Goal: Information Seeking & Learning: Check status

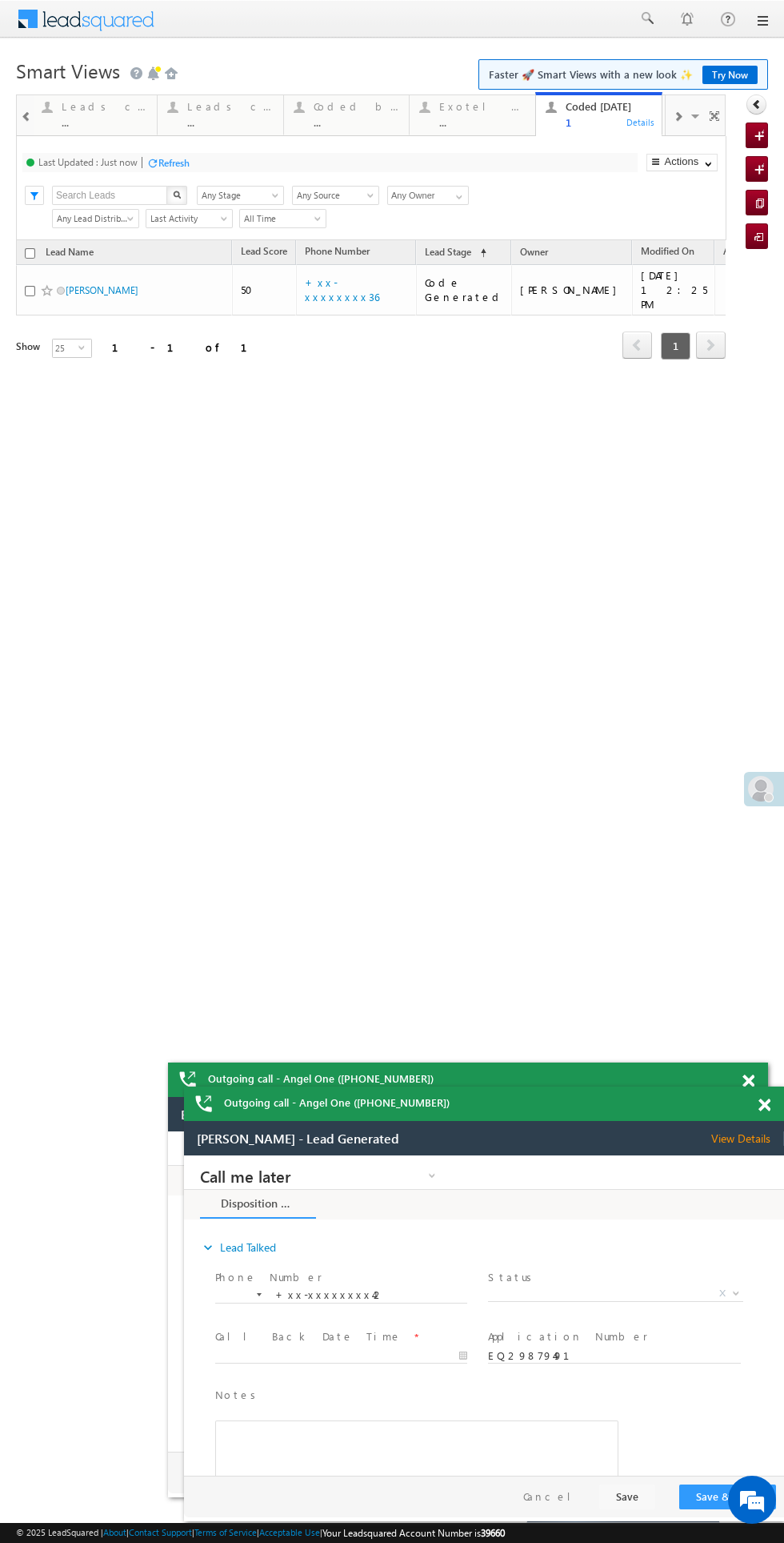
click at [764, 1105] on span at bounding box center [764, 1105] width 12 height 13
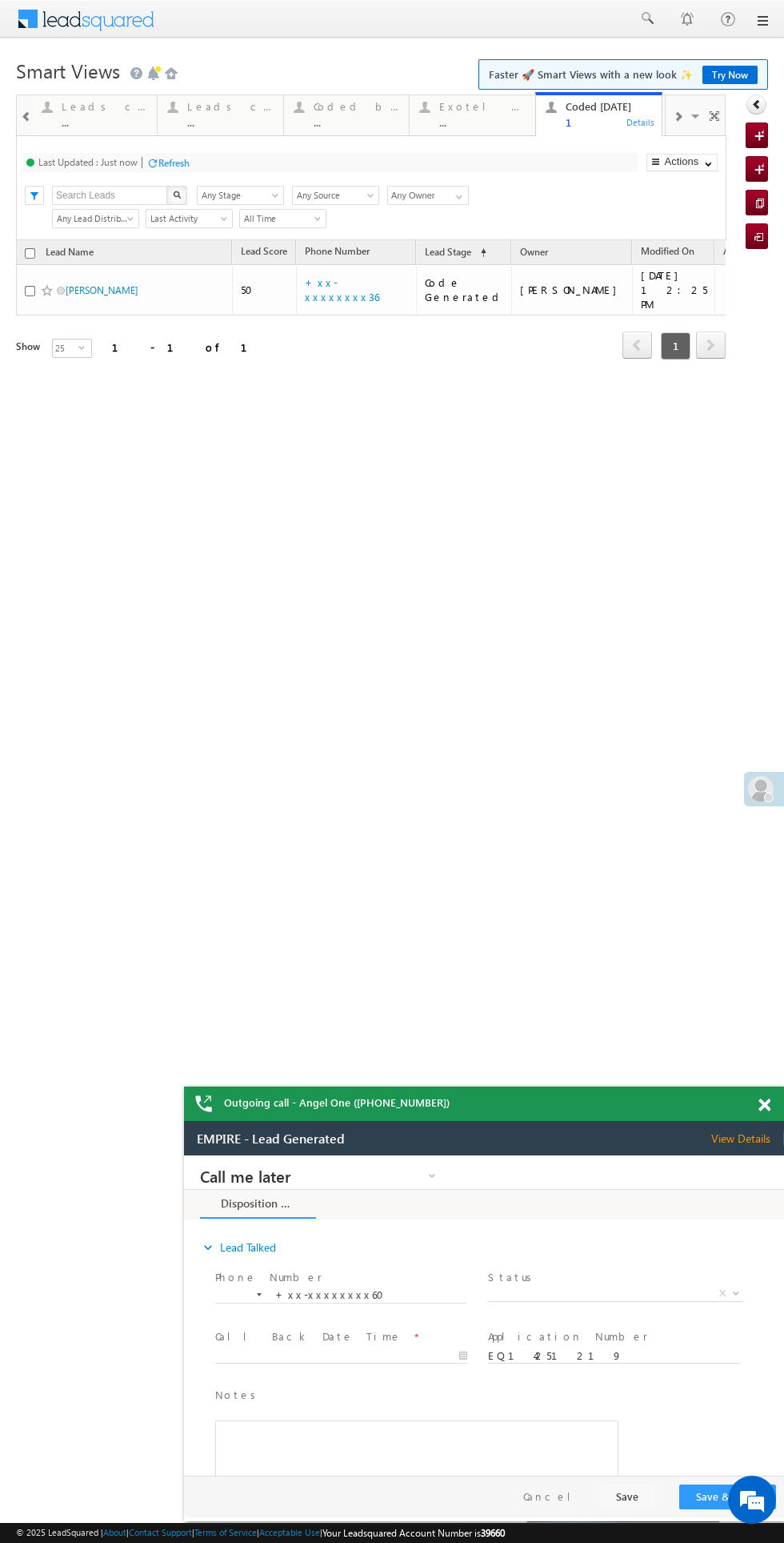
click at [764, 1105] on span at bounding box center [764, 1105] width 12 height 13
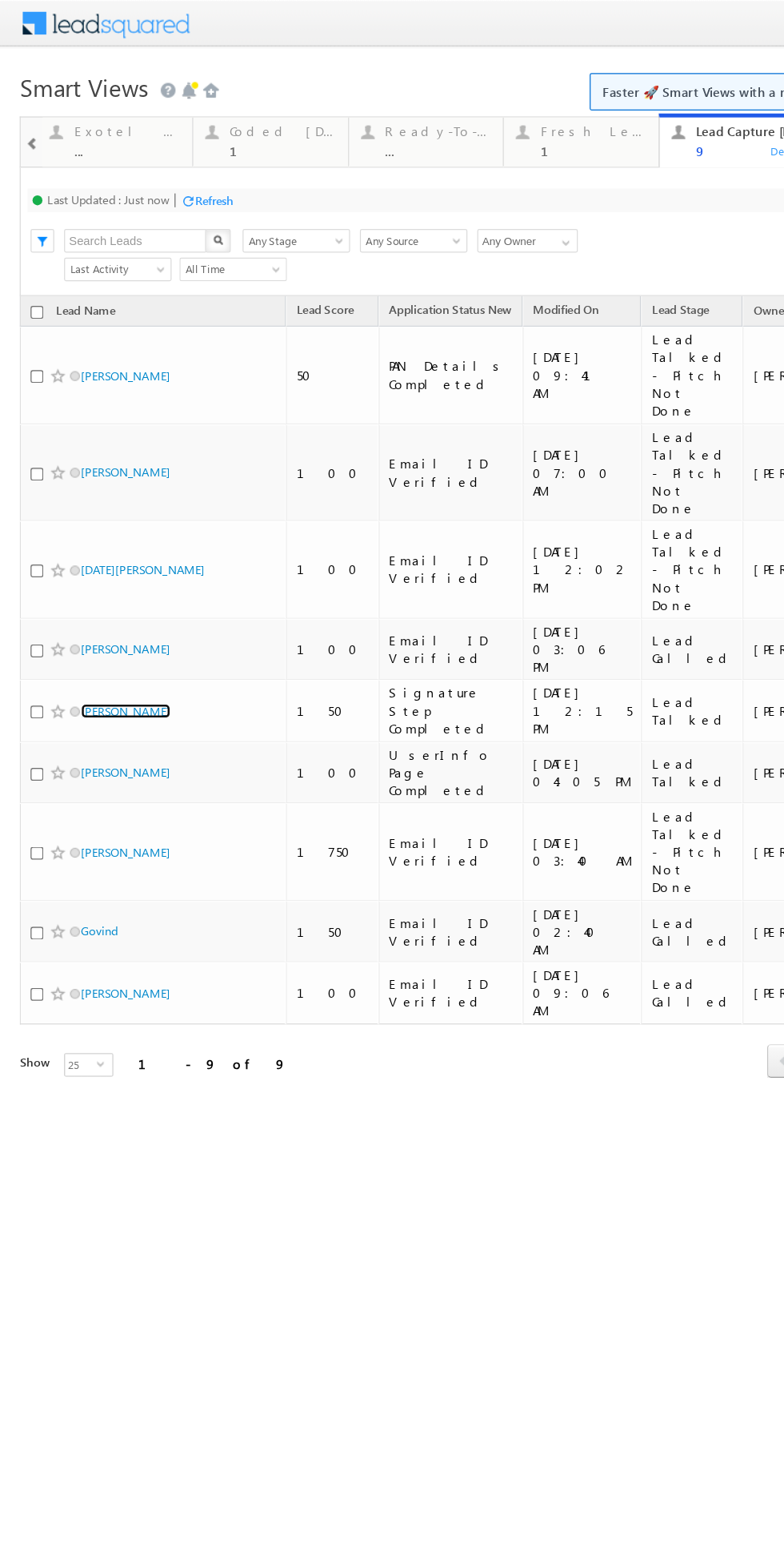
click at [96, 571] on link "Ganesh Dhole" at bounding box center [101, 577] width 73 height 12
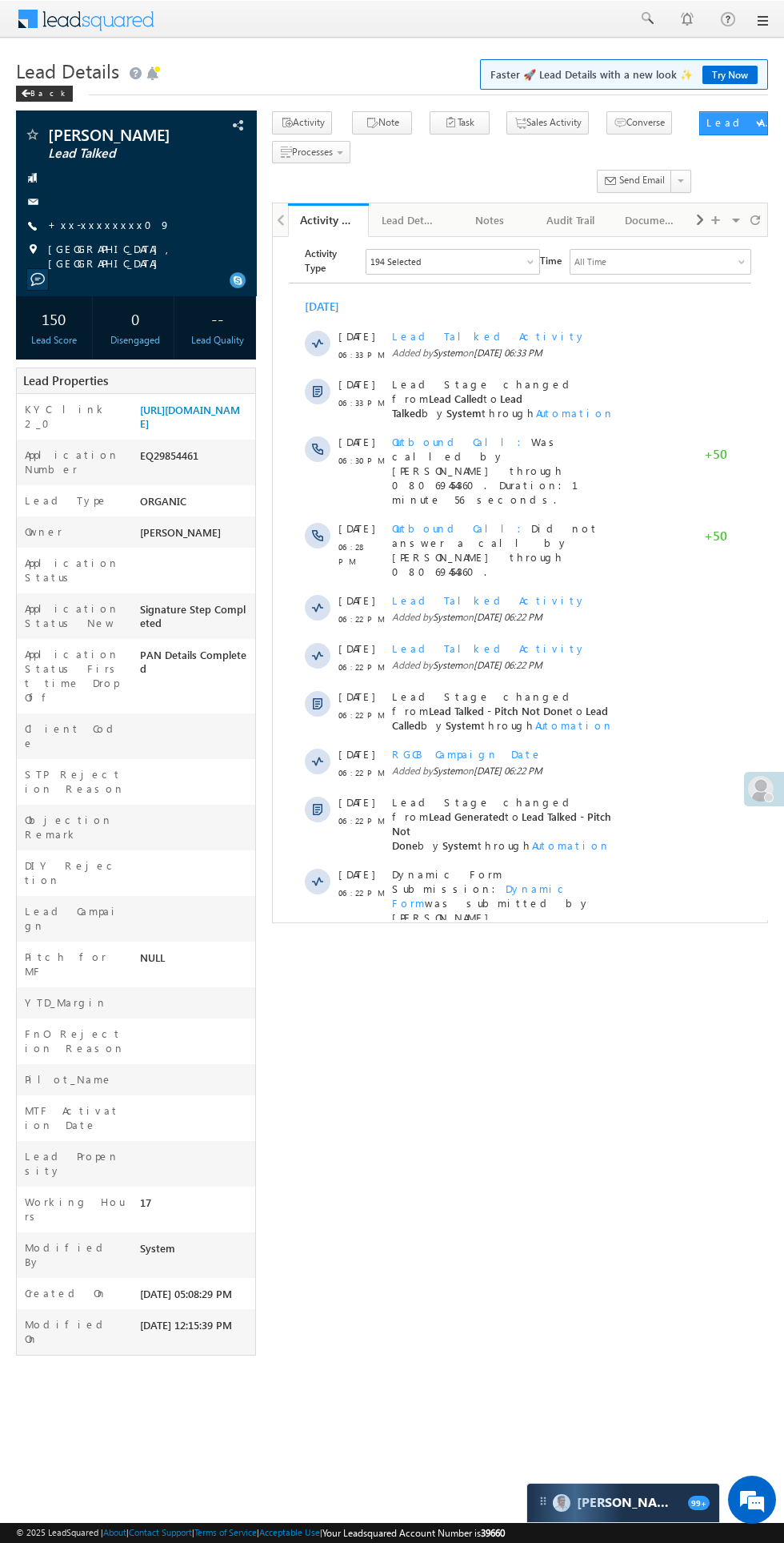
click at [89, 224] on link "+xx-xxxxxxxx09" at bounding box center [109, 224] width 122 height 13
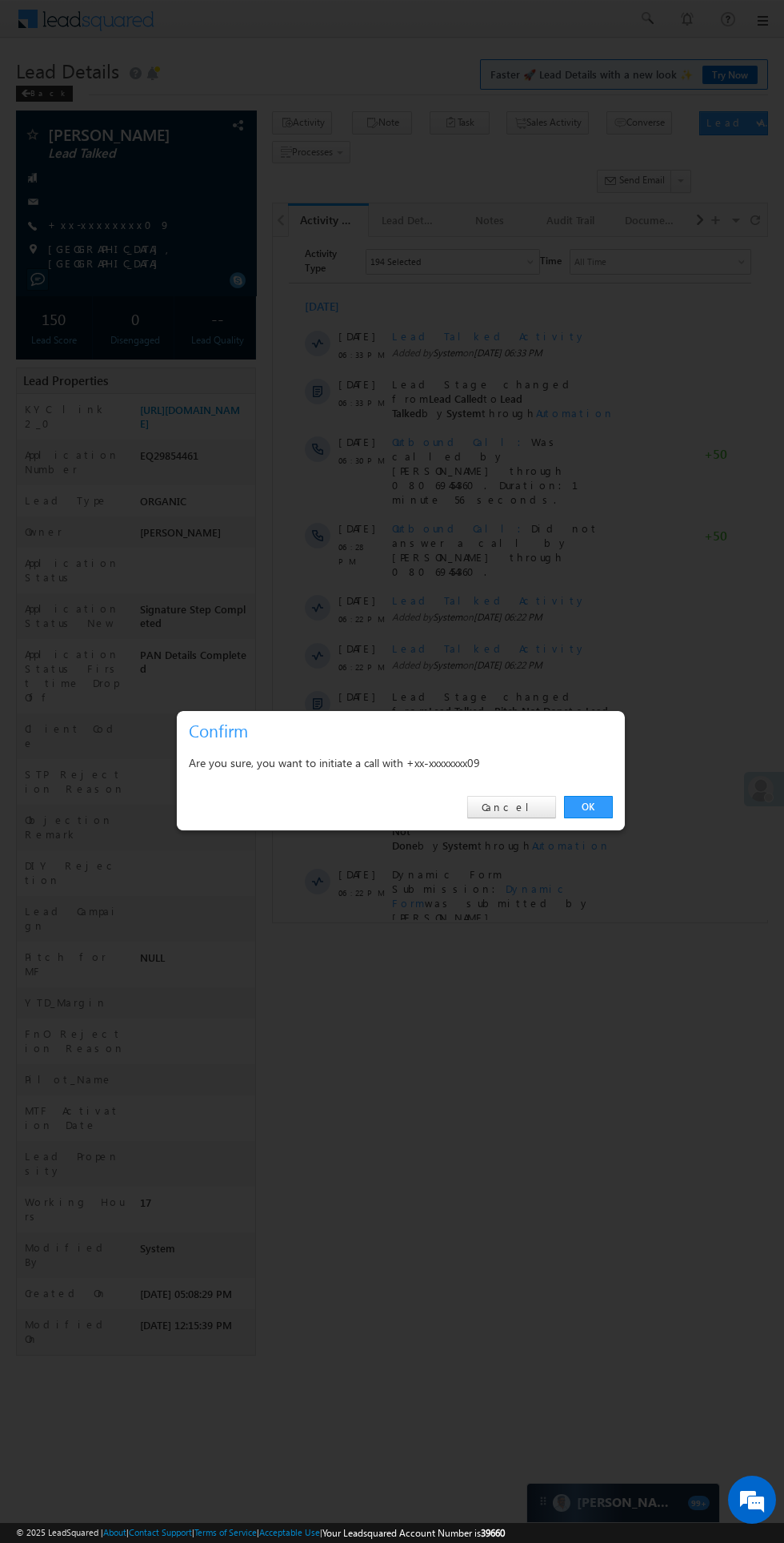
click at [585, 810] on link "OK" at bounding box center [588, 806] width 48 height 23
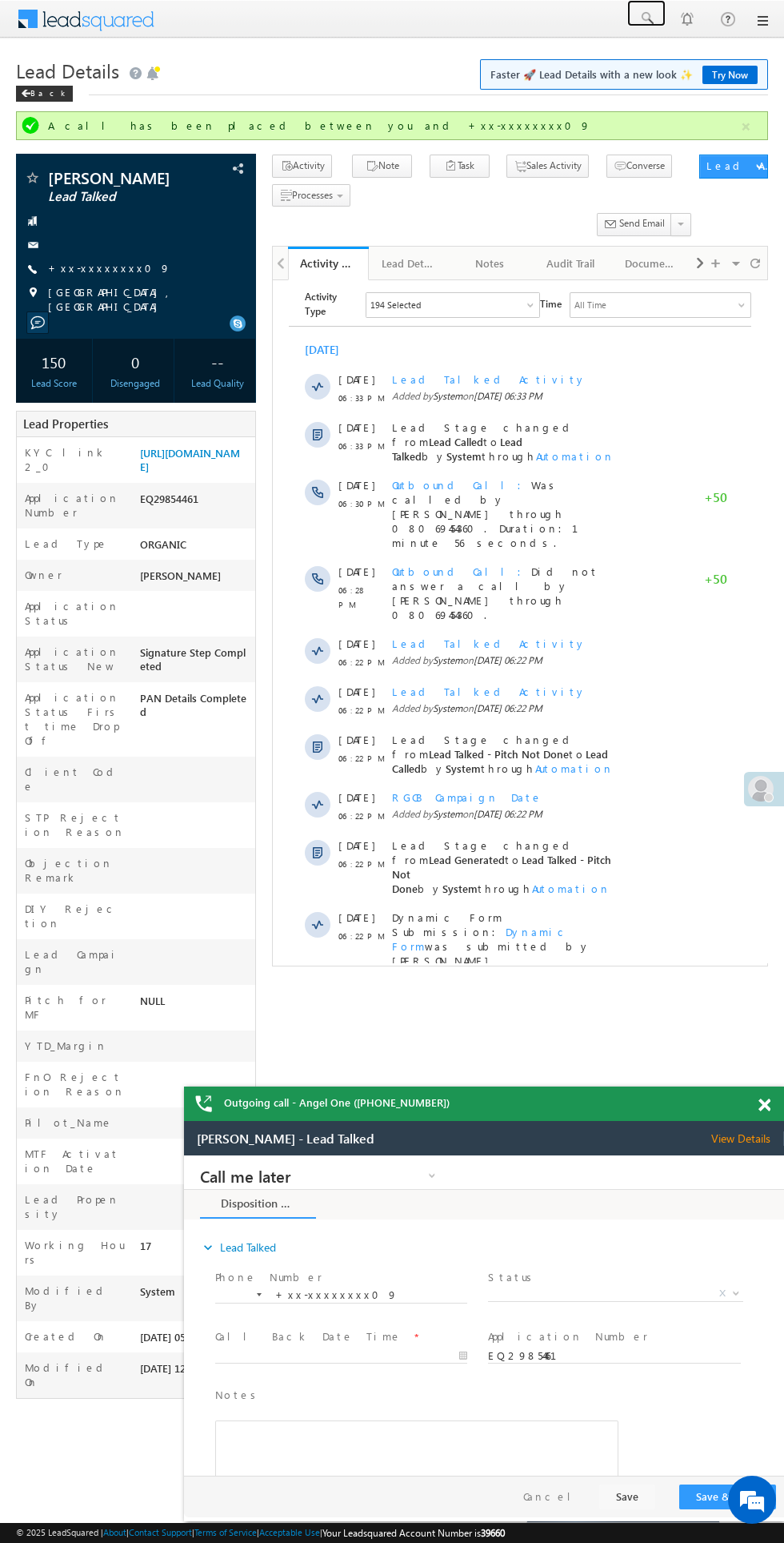
click at [646, 18] on span at bounding box center [646, 18] width 16 height 16
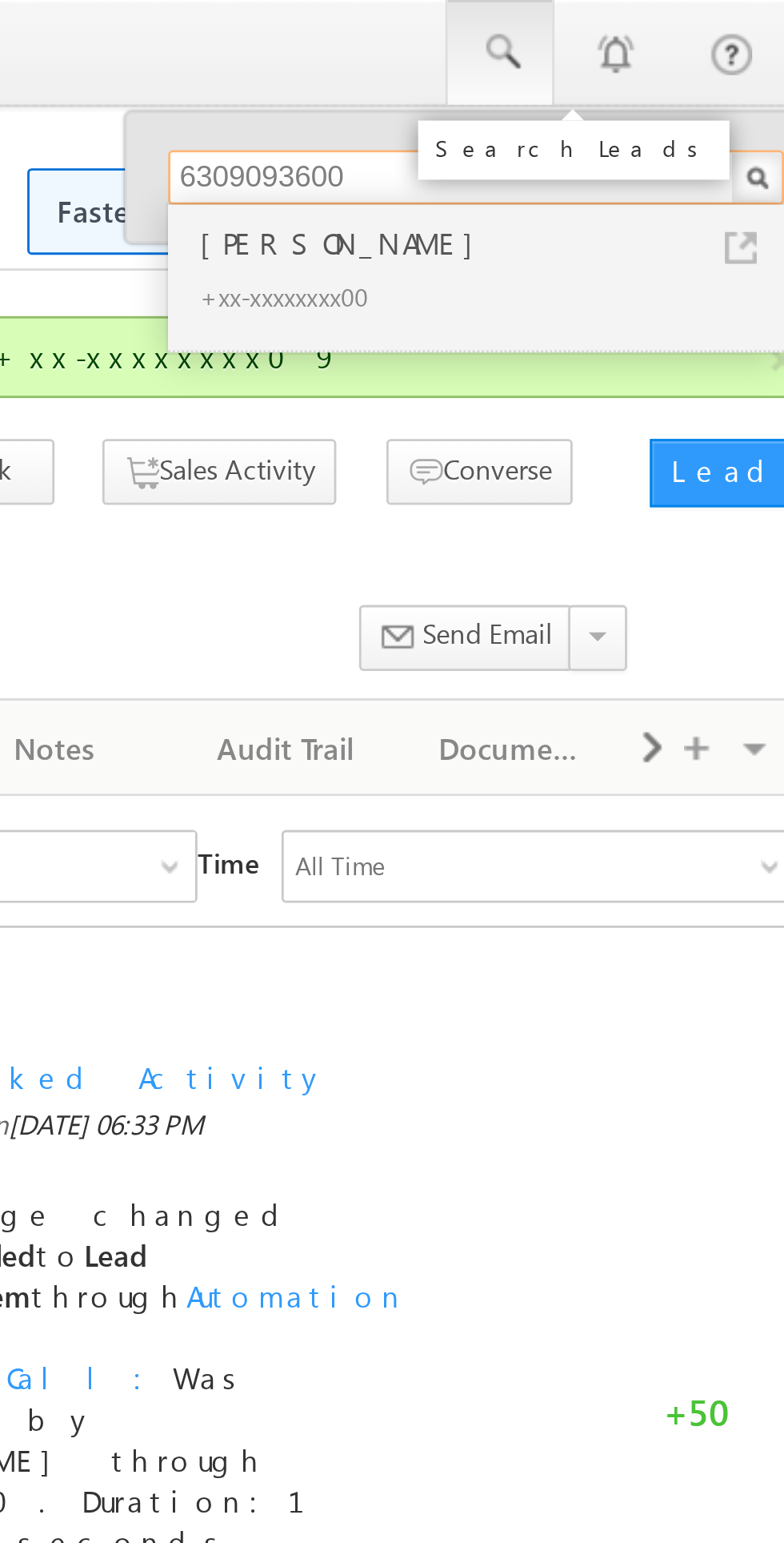
type input "6309093600"
click at [583, 89] on div "Shannu Shaik" at bounding box center [644, 85] width 215 height 18
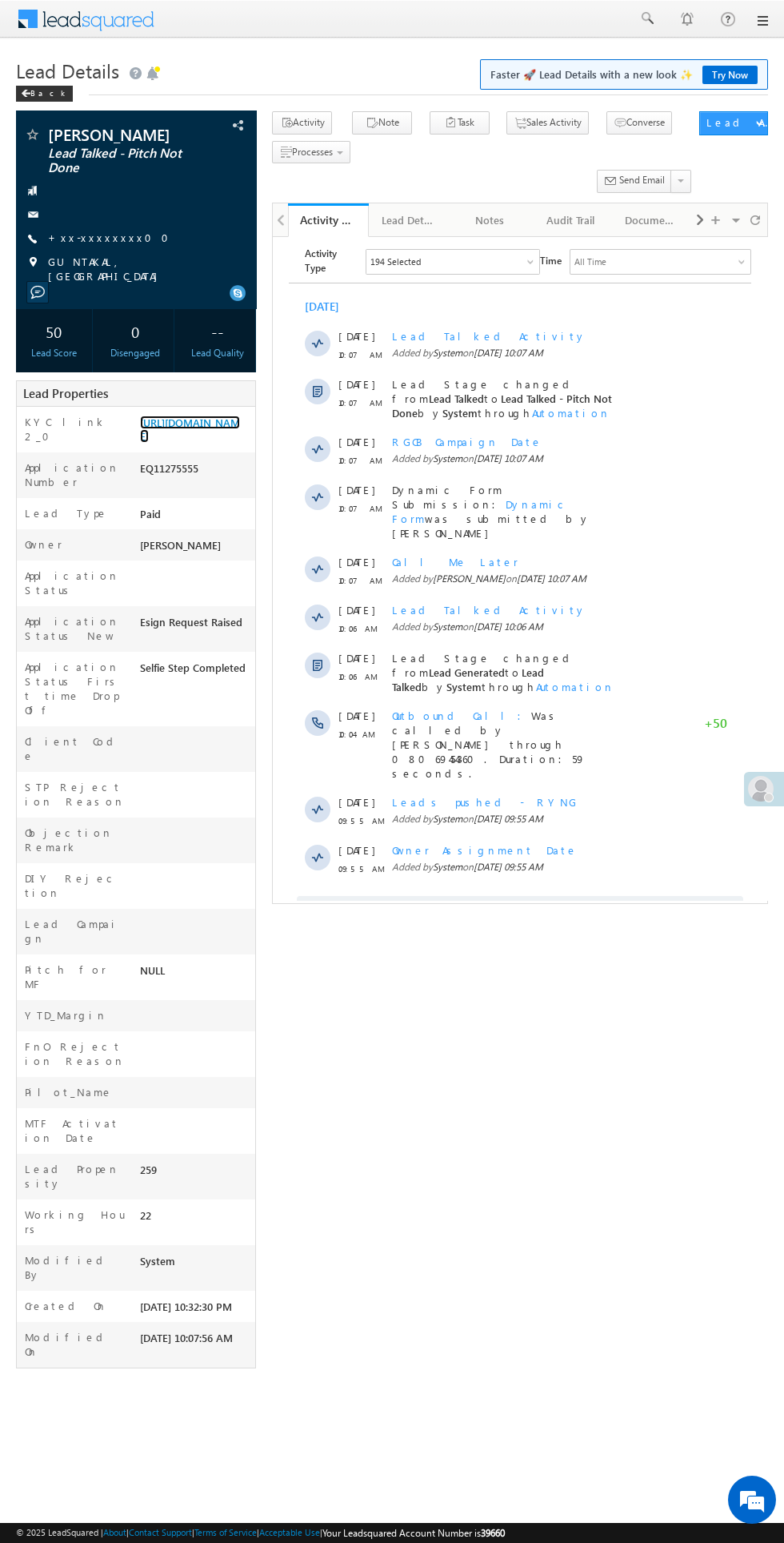
click at [178, 442] on link "https://angelbroking1-pk3em7sa.customui-test.leadsquared.com?leadId=68a99171-fb…" at bounding box center [191, 429] width 100 height 28
click at [645, 20] on span at bounding box center [646, 18] width 16 height 16
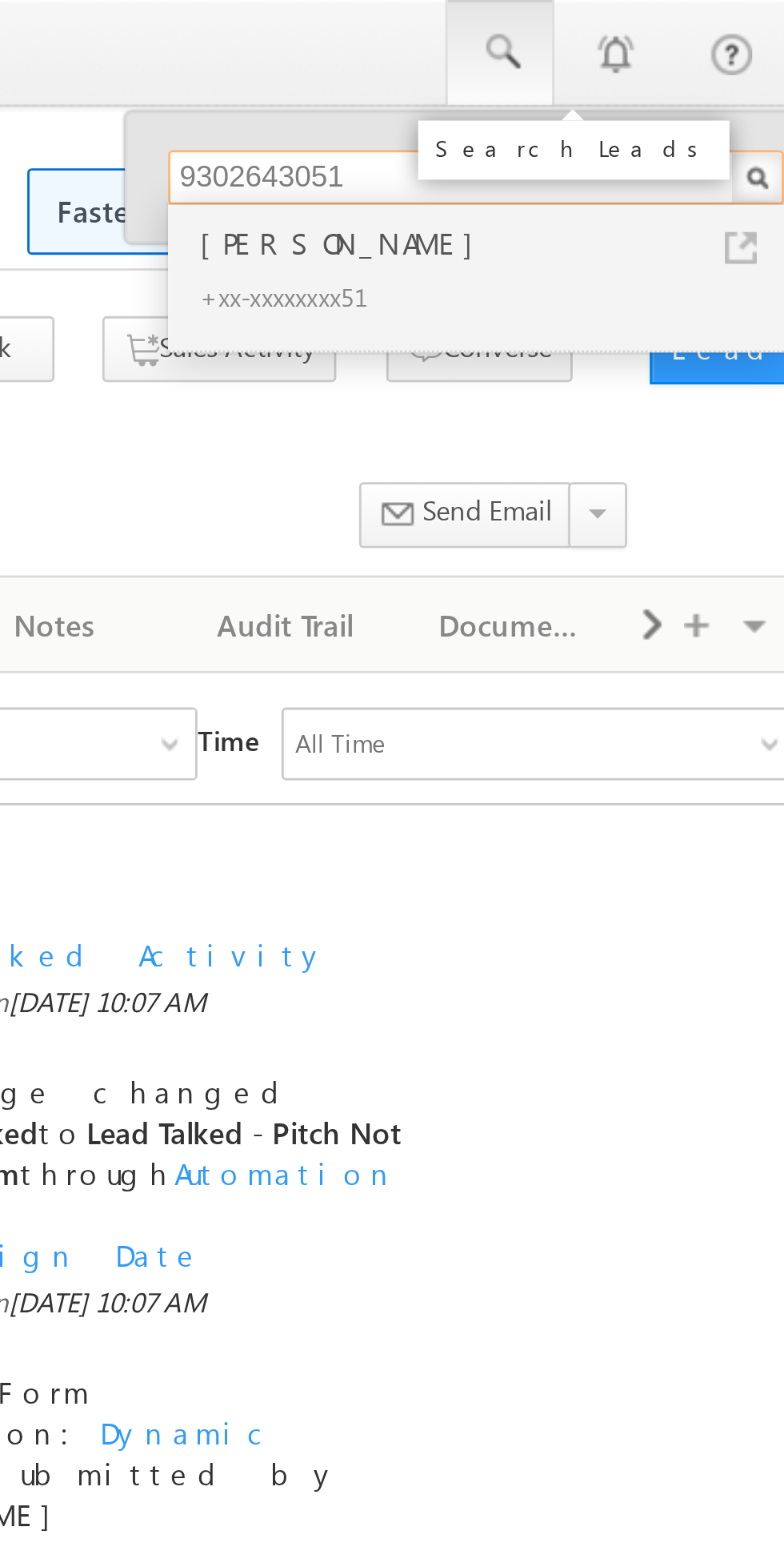
type input "9302643051"
click at [583, 84] on div "Abhishek Prajapati" at bounding box center [644, 85] width 215 height 18
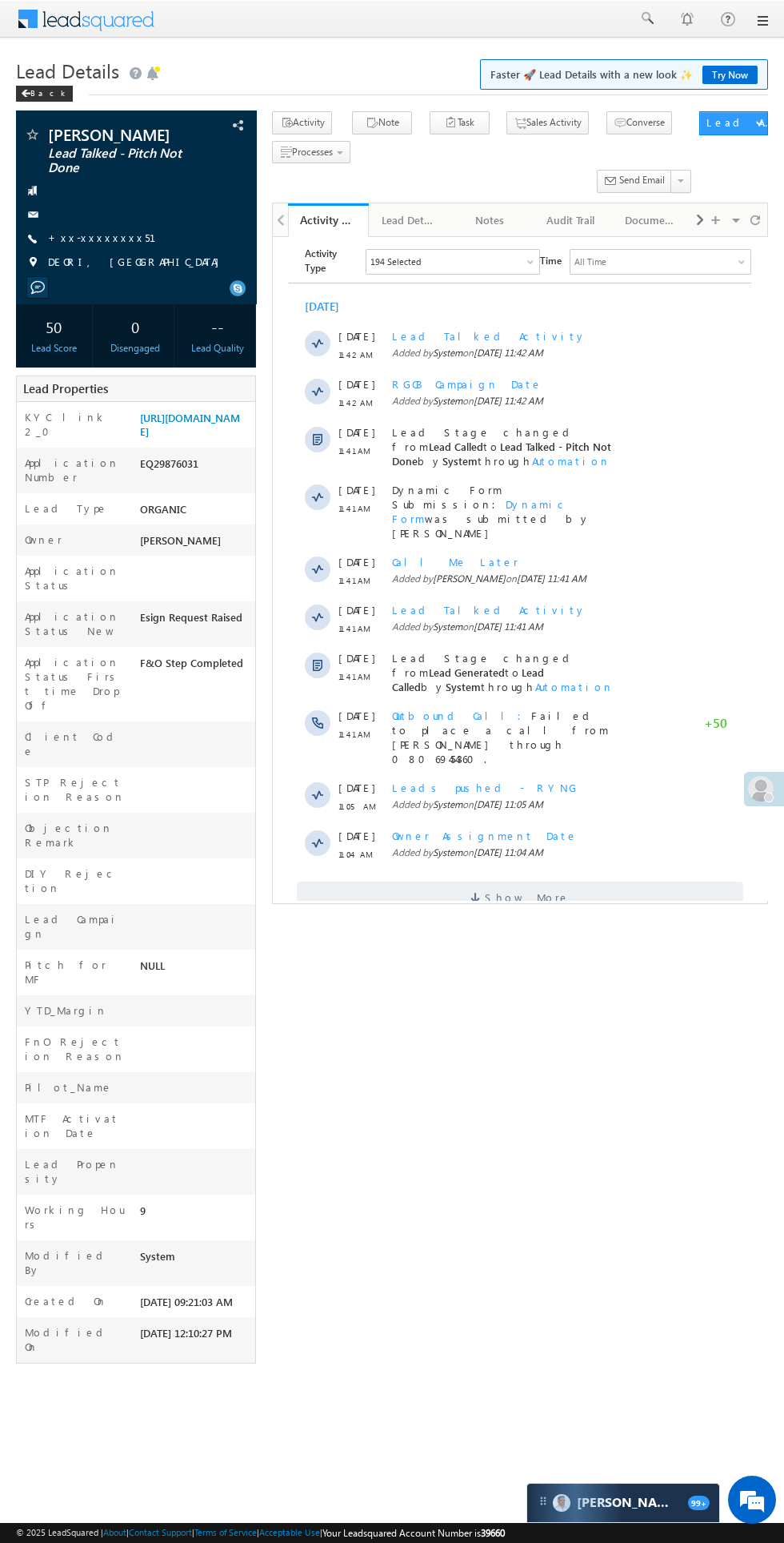
click at [546, 881] on span "Show More" at bounding box center [527, 897] width 84 height 32
click at [83, 243] on link "+xx-xxxxxxxx51" at bounding box center [111, 238] width 127 height 13
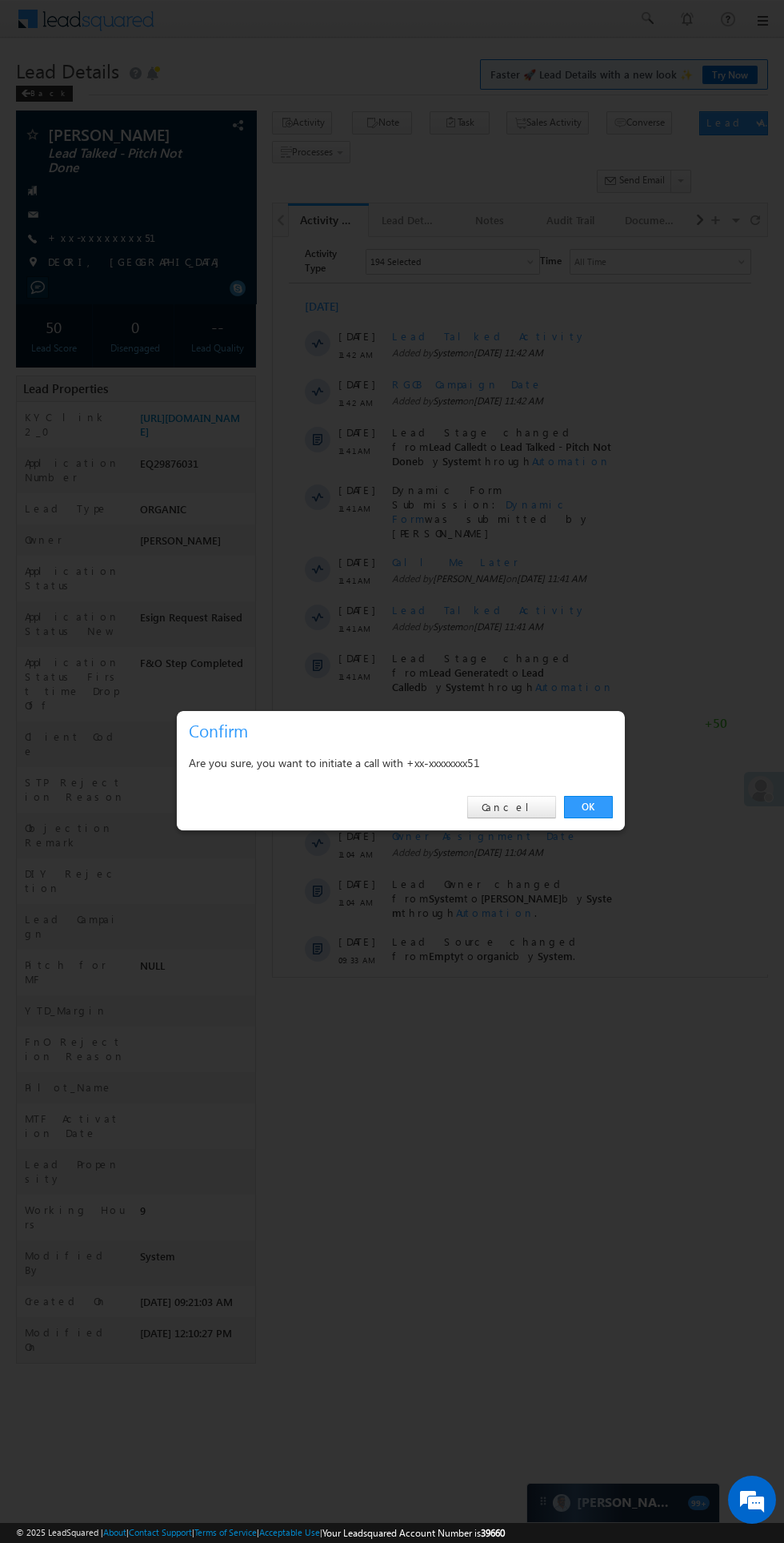
click at [588, 807] on link "OK" at bounding box center [588, 806] width 48 height 23
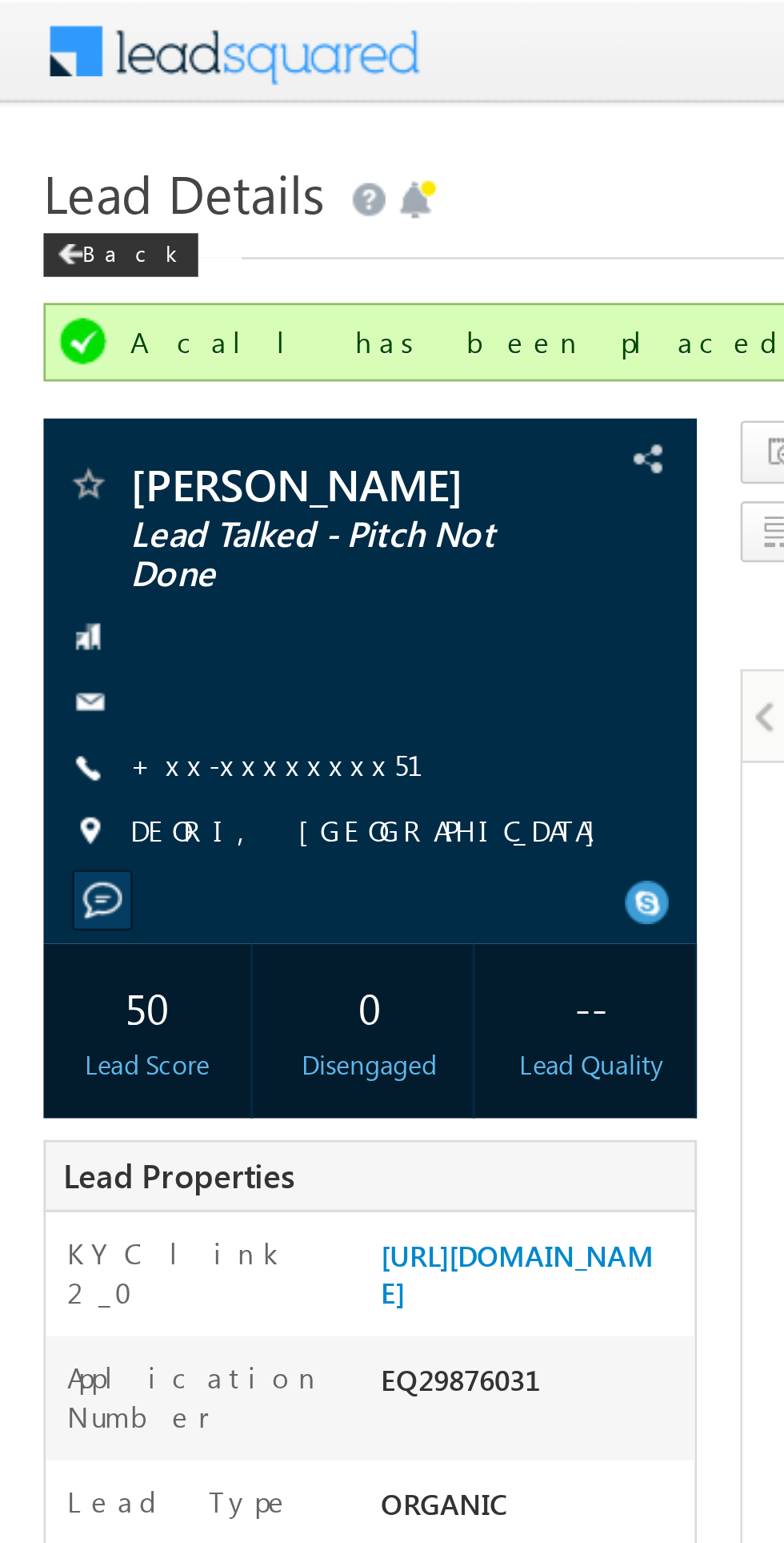
click at [99, 288] on link "+xx-xxxxxxxx51" at bounding box center [111, 280] width 127 height 13
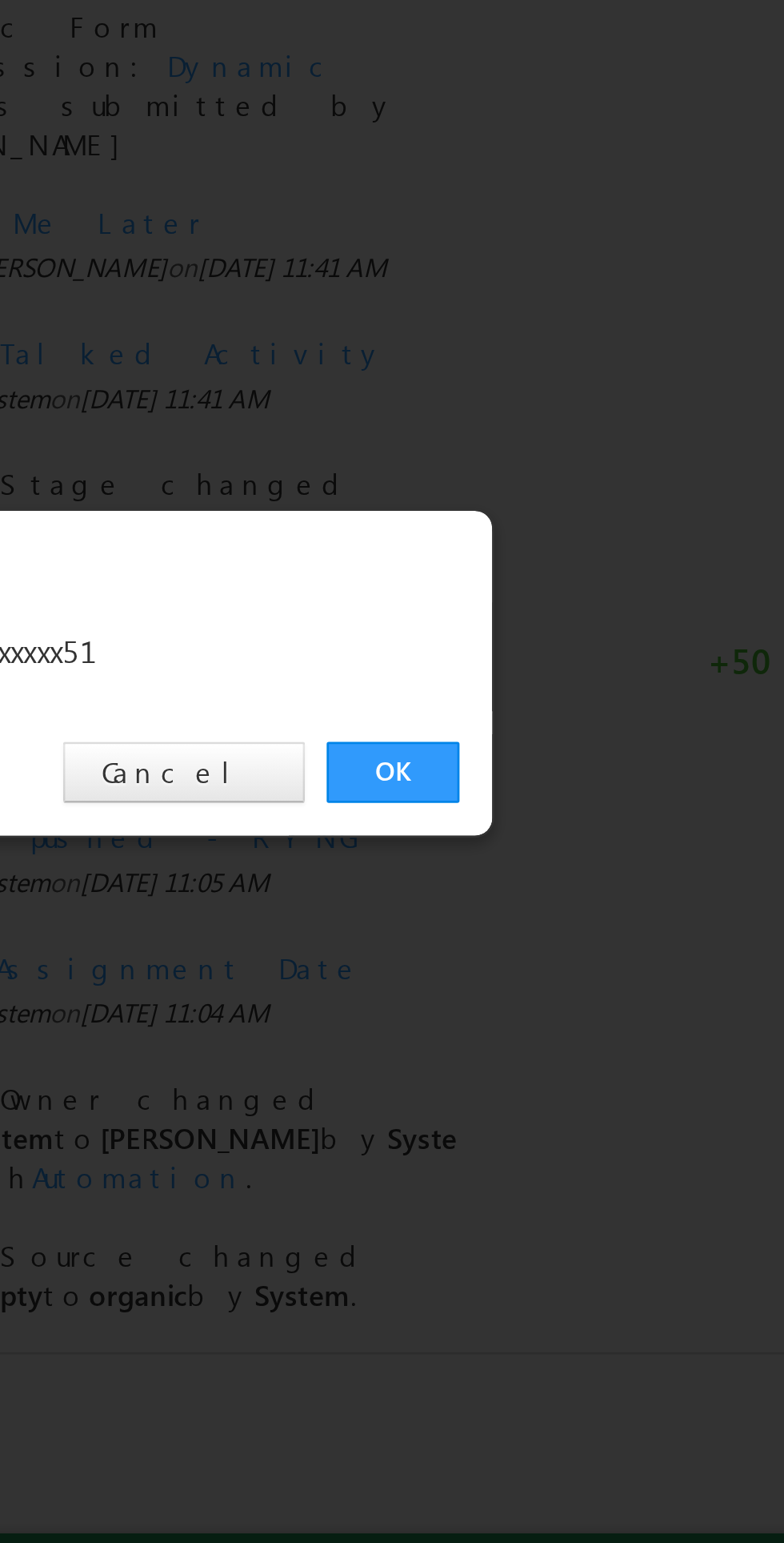
click at [585, 801] on link "OK" at bounding box center [588, 806] width 48 height 23
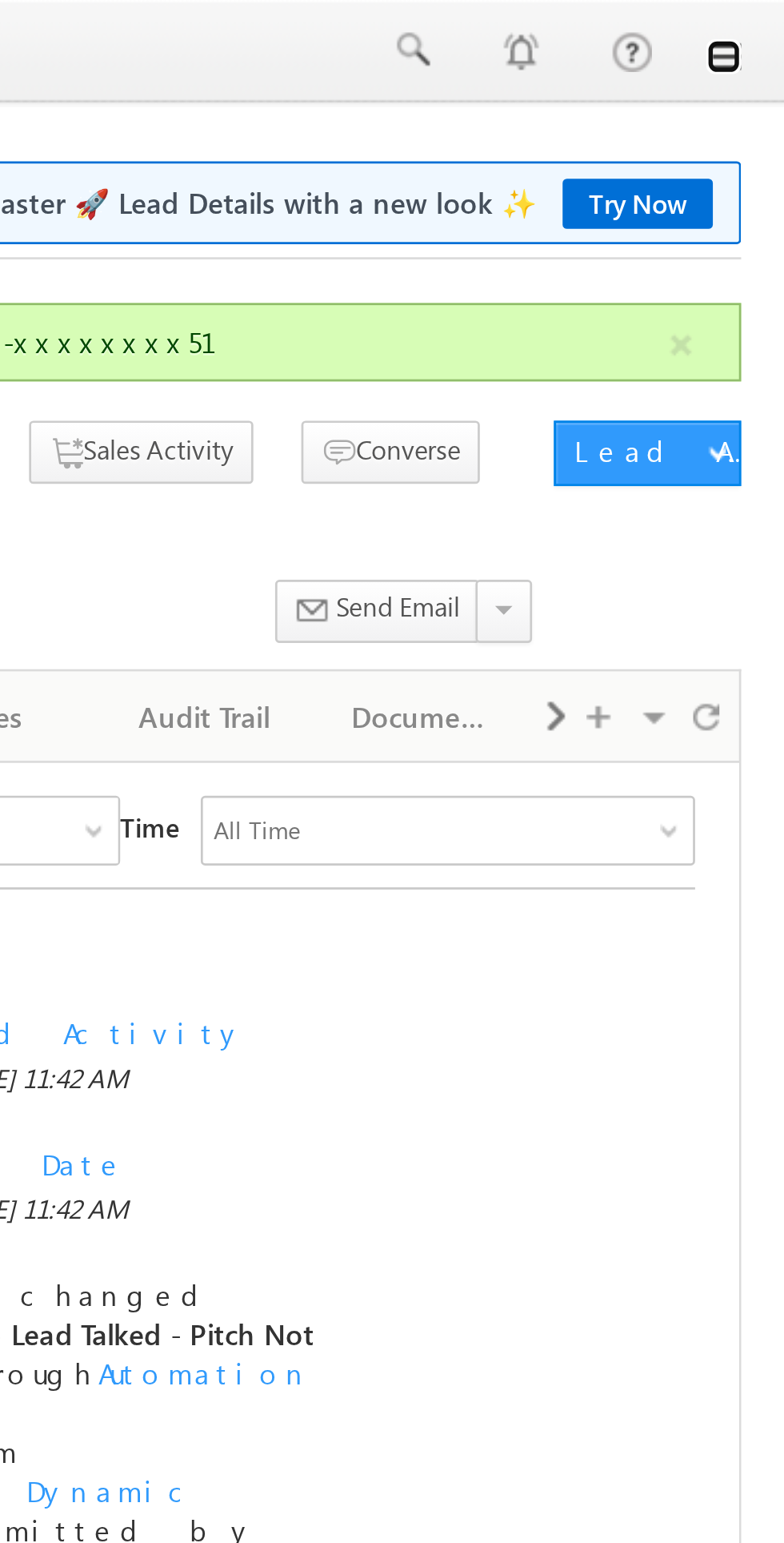
click at [765, 20] on link at bounding box center [761, 20] width 13 height 13
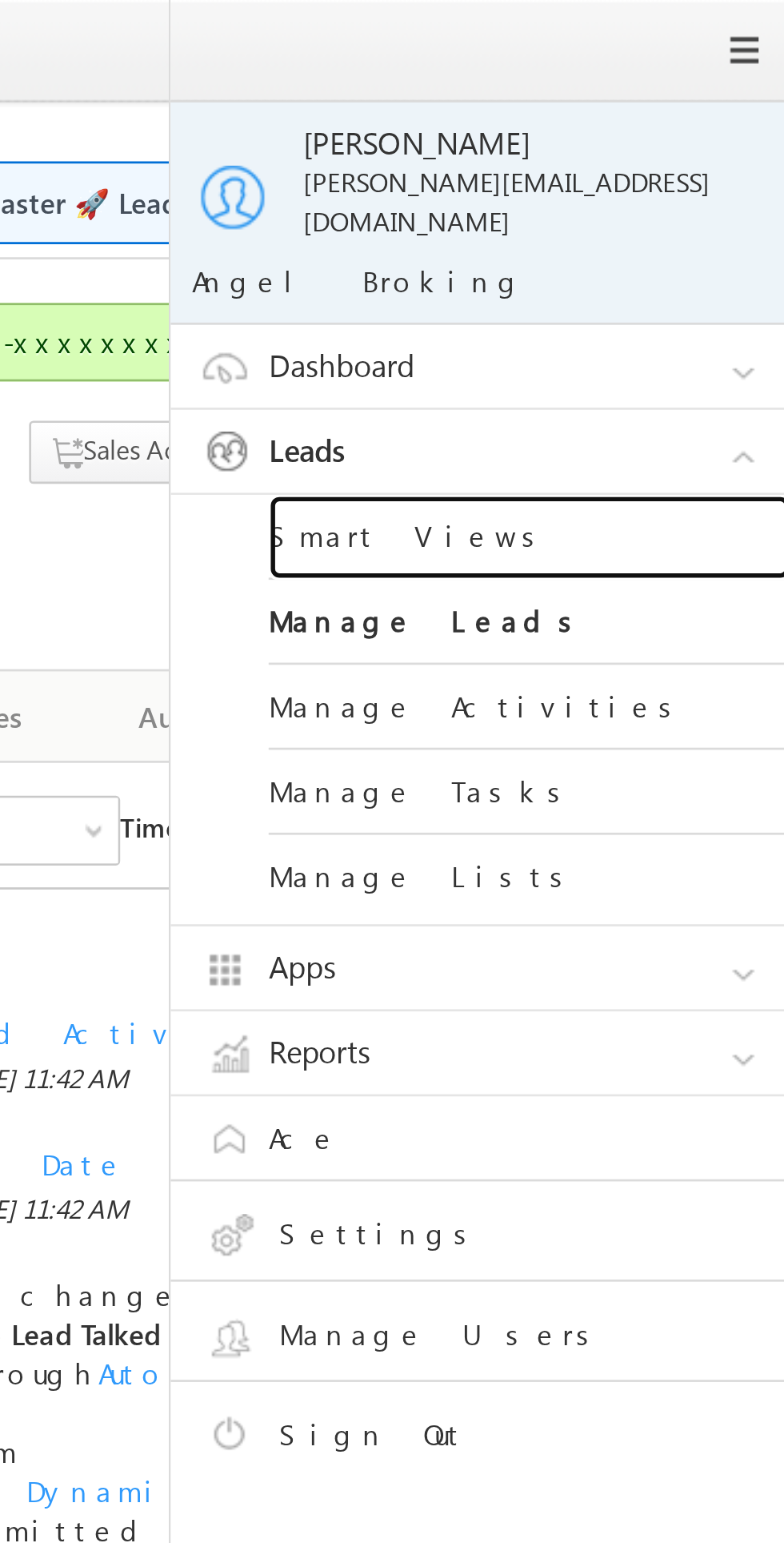
click at [654, 184] on link "Smart Views" at bounding box center [690, 197] width 192 height 31
